Goal: Find specific page/section: Find specific page/section

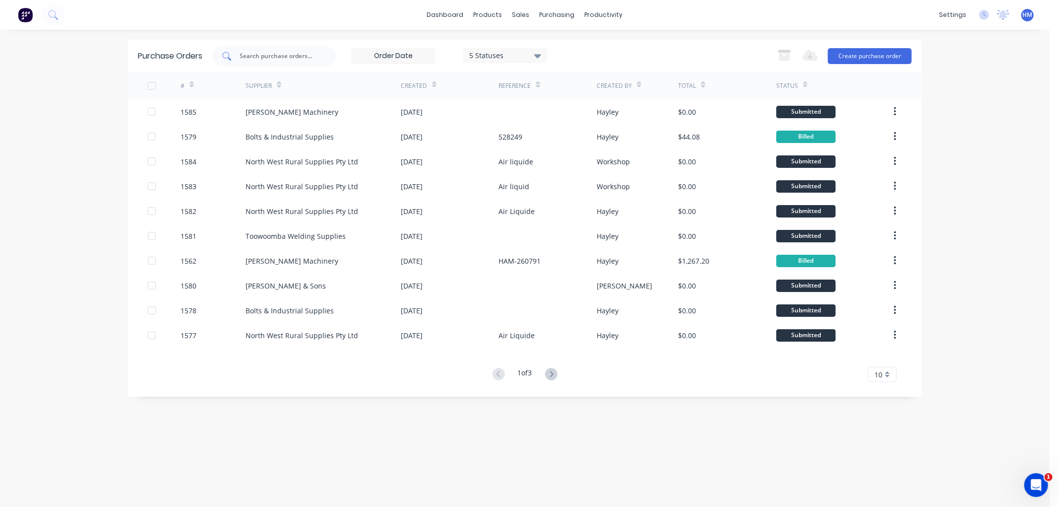
click at [269, 58] on input "text" at bounding box center [280, 56] width 82 height 10
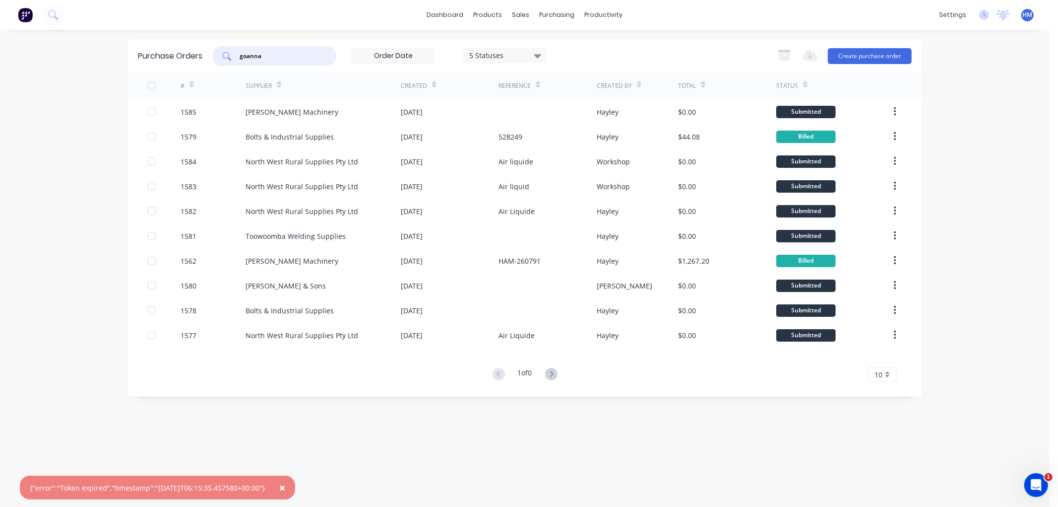
type input "goanna"
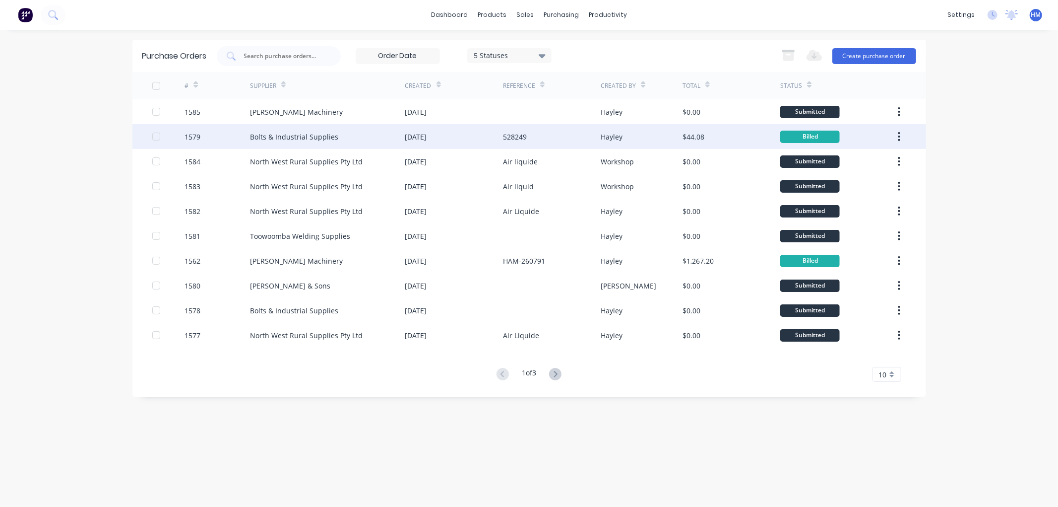
click at [223, 141] on div "1579" at bounding box center [217, 136] width 65 height 25
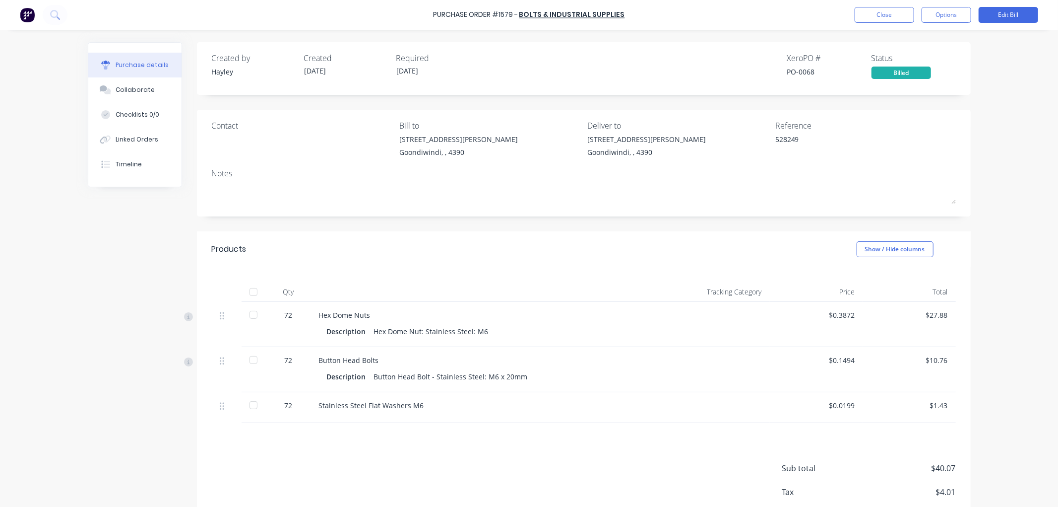
type textarea "x"
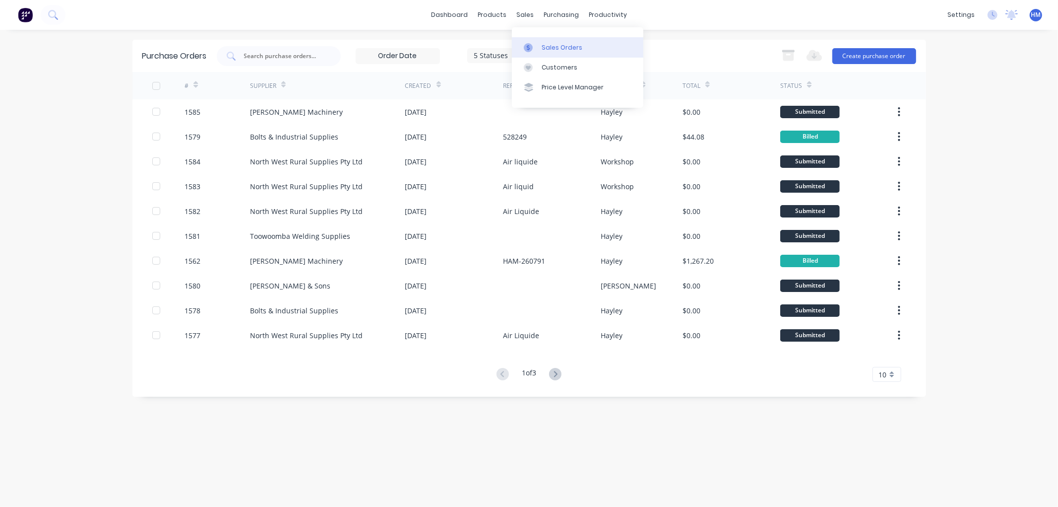
click at [538, 44] on div at bounding box center [531, 47] width 15 height 9
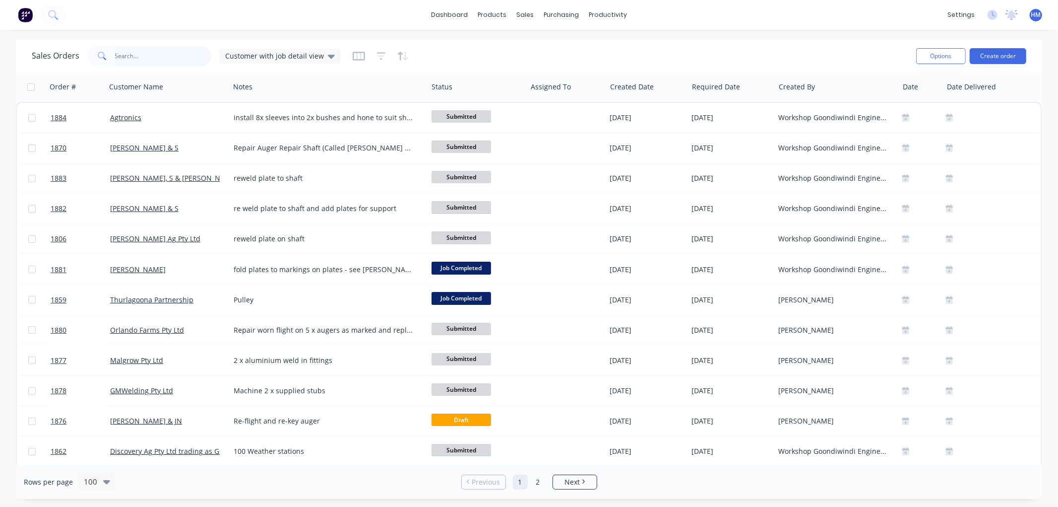
click at [159, 64] on input "text" at bounding box center [163, 56] width 97 height 20
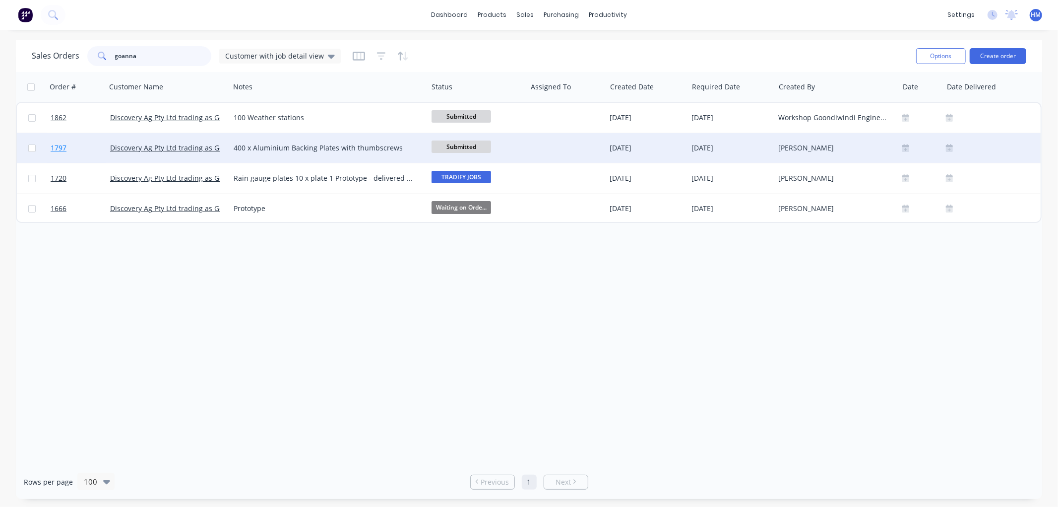
type input "goanna"
click at [81, 149] on link "1797" at bounding box center [81, 148] width 60 height 30
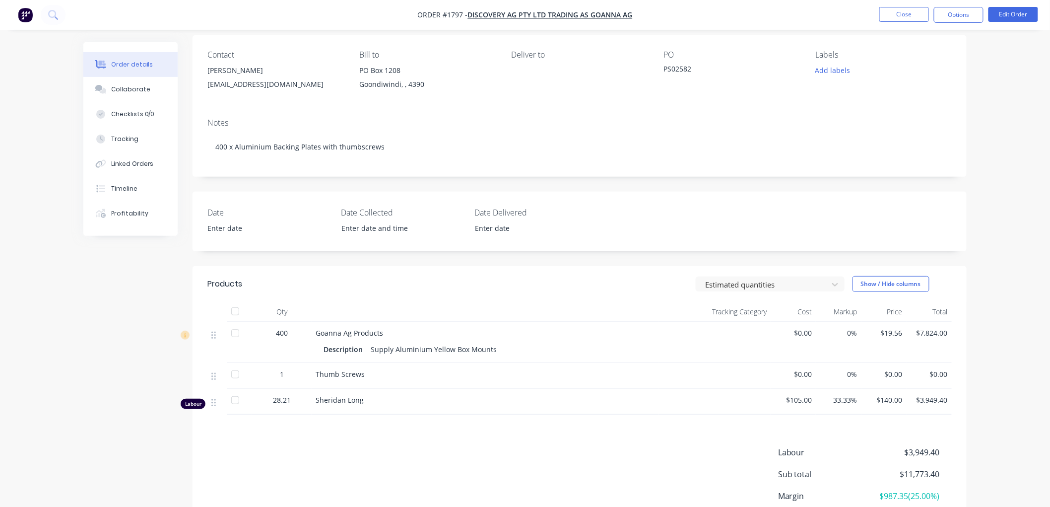
scroll to position [55, 0]
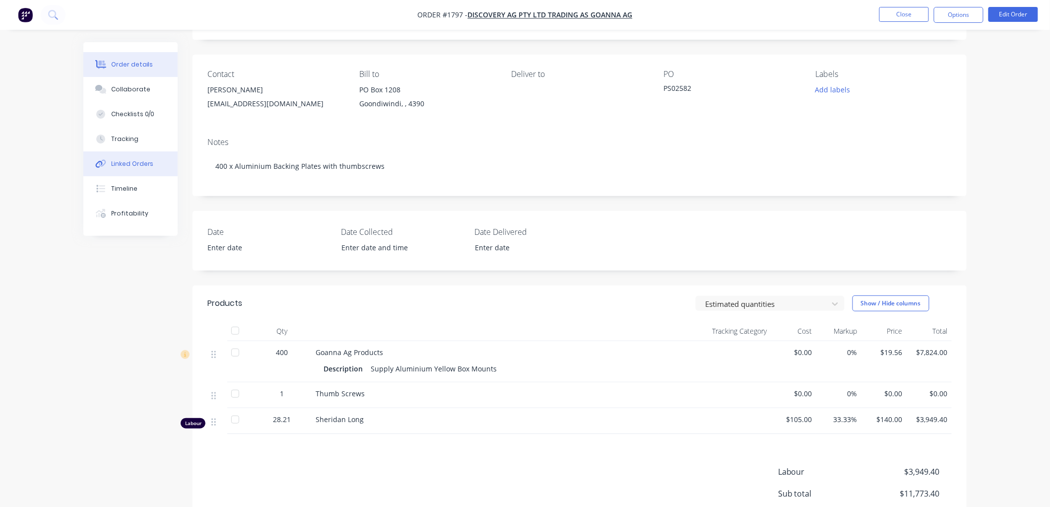
click at [137, 162] on div "Linked Orders" at bounding box center [132, 163] width 43 height 9
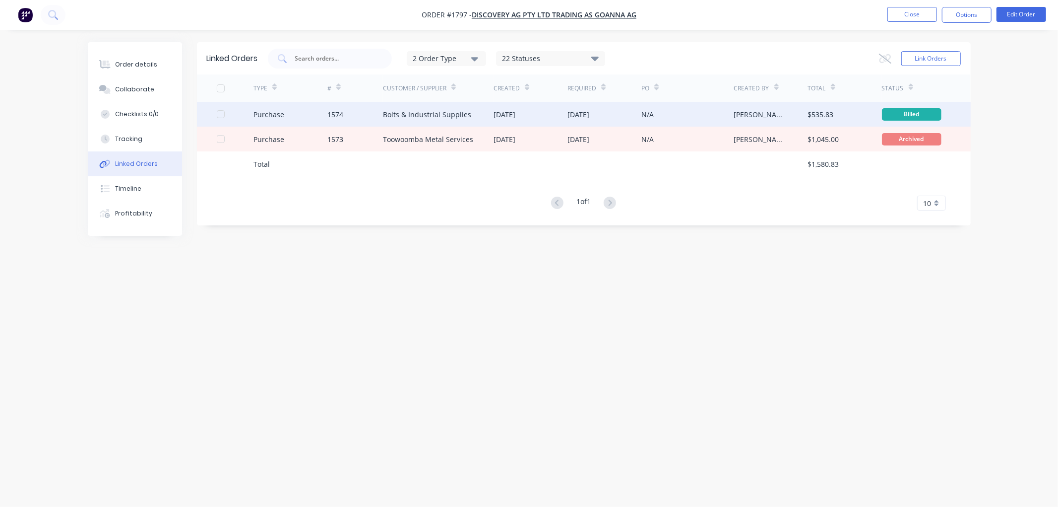
click at [298, 113] on div "Purchase" at bounding box center [291, 114] width 74 height 25
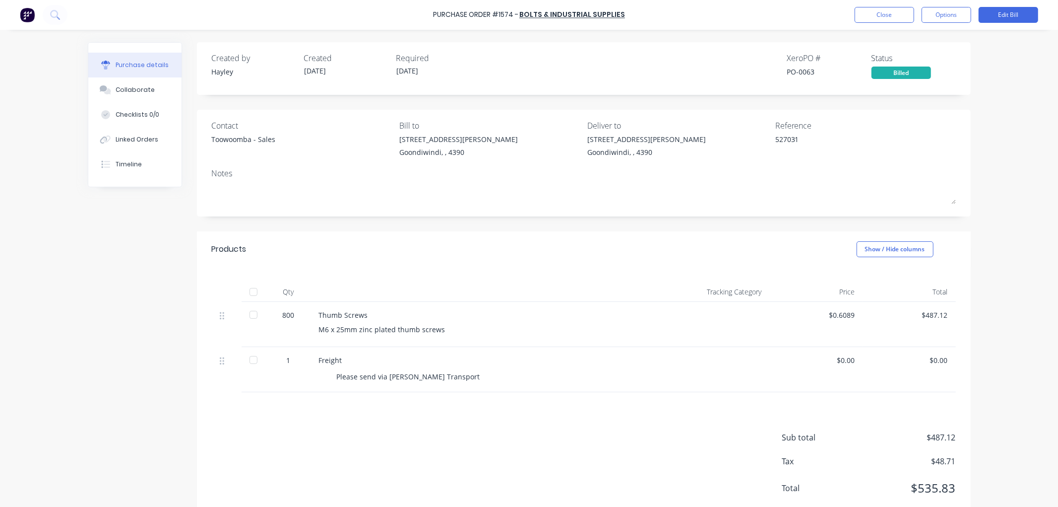
type textarea "x"
